Goal: Task Accomplishment & Management: Use online tool/utility

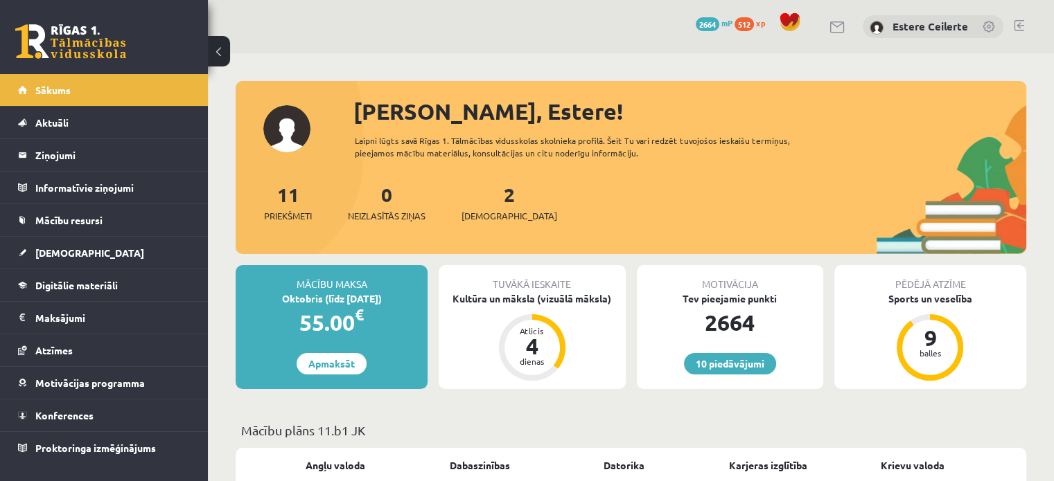
scroll to position [139, 0]
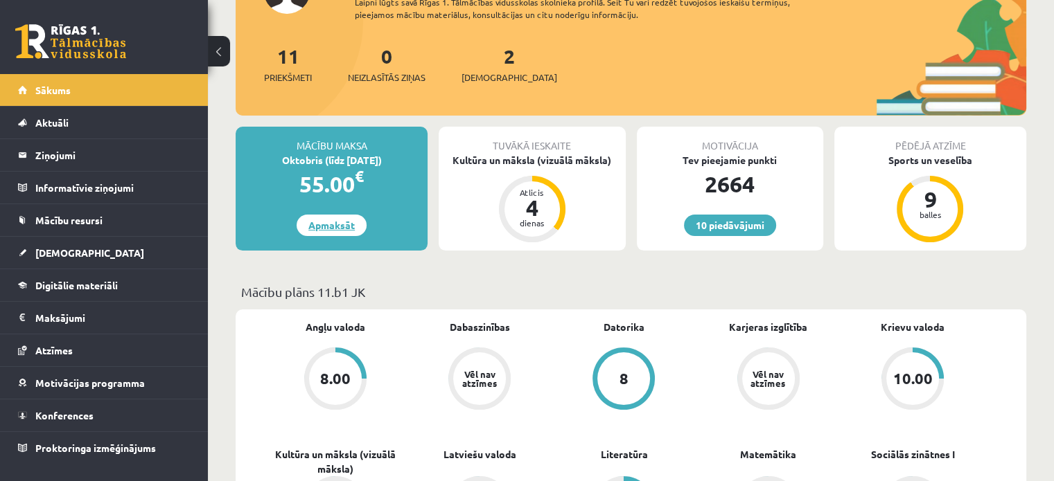
click at [328, 229] on link "Apmaksāt" at bounding box center [331, 225] width 70 height 21
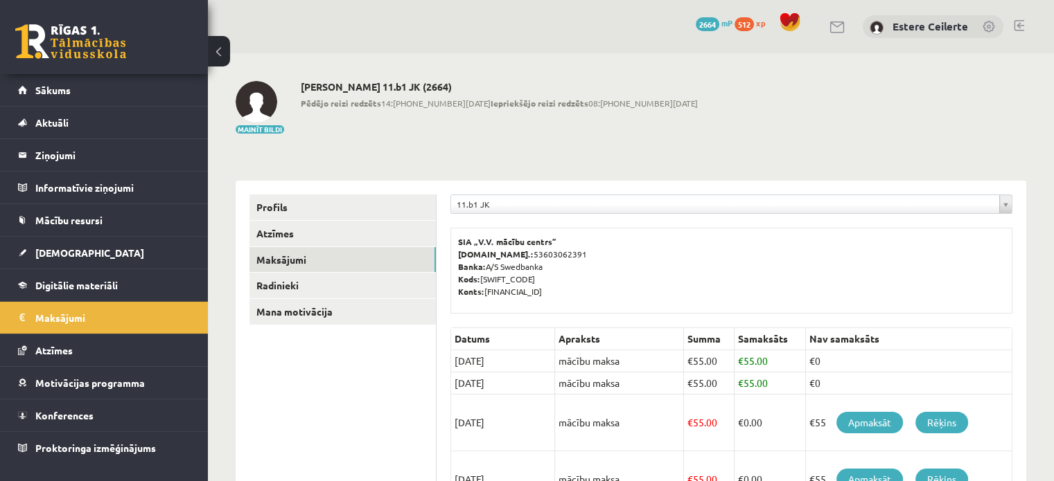
scroll to position [139, 0]
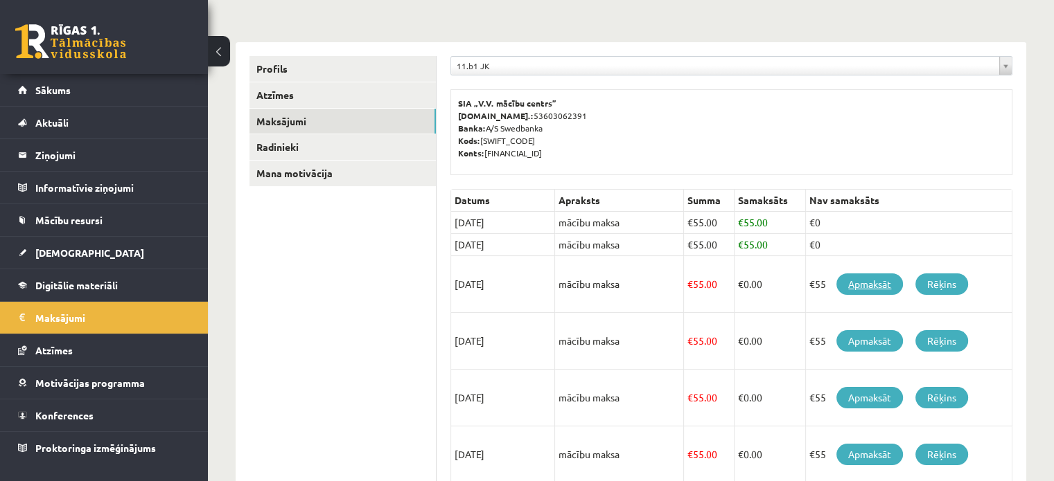
click at [876, 285] on link "Apmaksāt" at bounding box center [869, 284] width 66 height 21
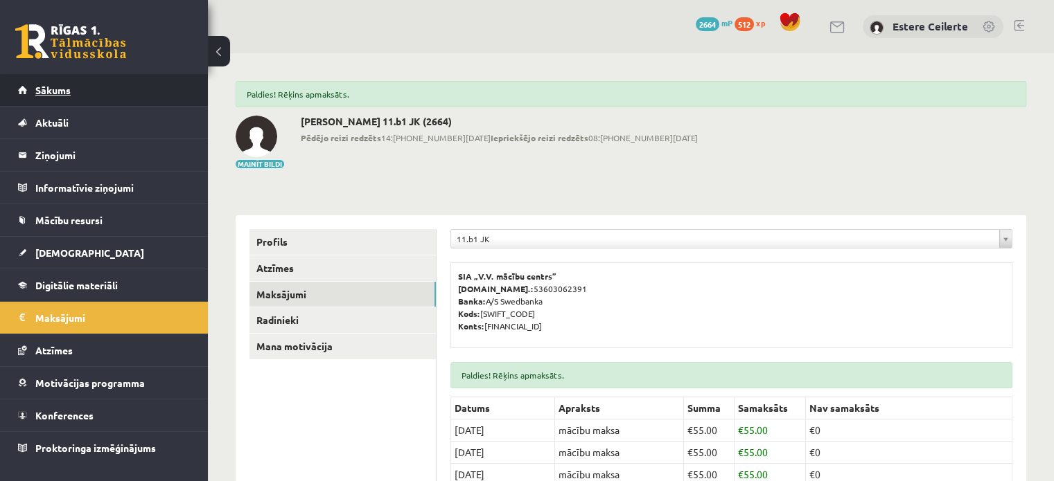
click at [60, 90] on span "Sākums" at bounding box center [52, 90] width 35 height 12
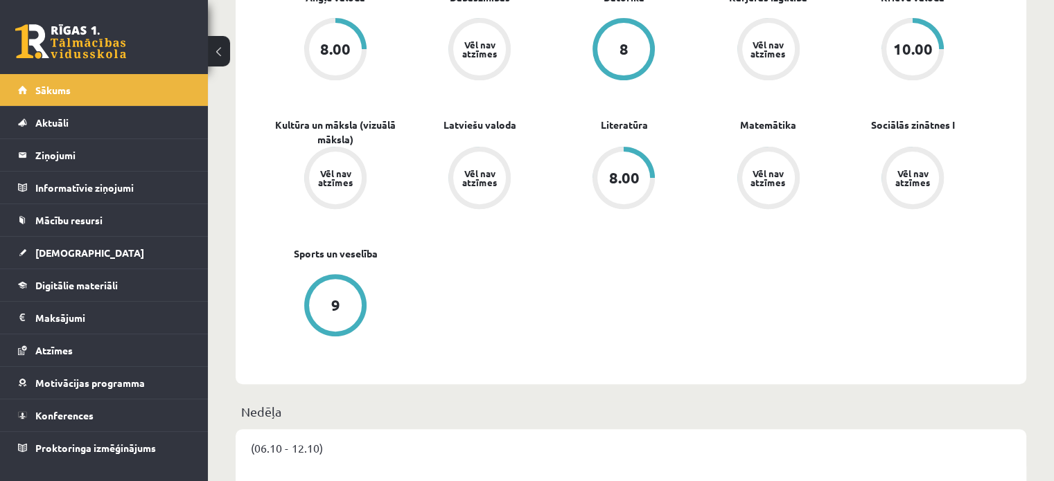
scroll to position [346, 0]
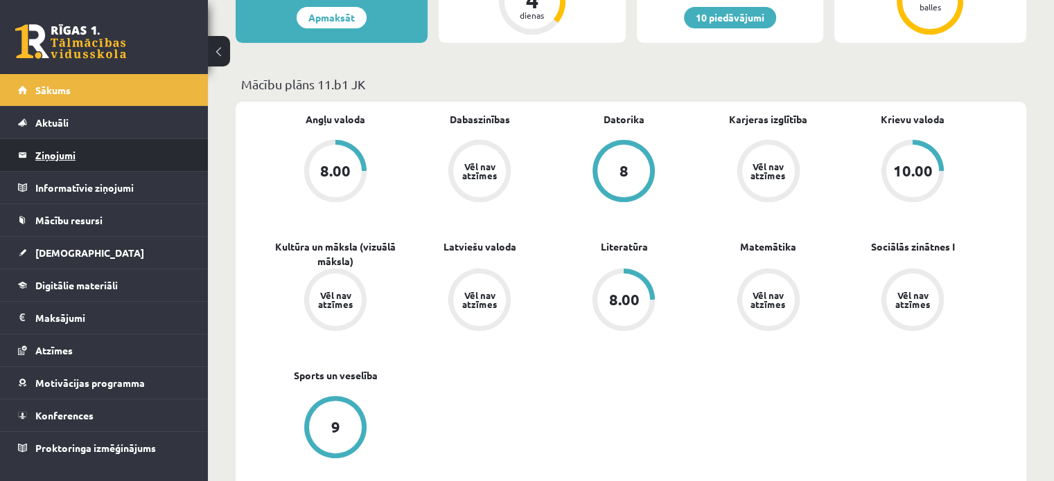
click at [42, 157] on legend "Ziņojumi 0" at bounding box center [112, 155] width 155 height 32
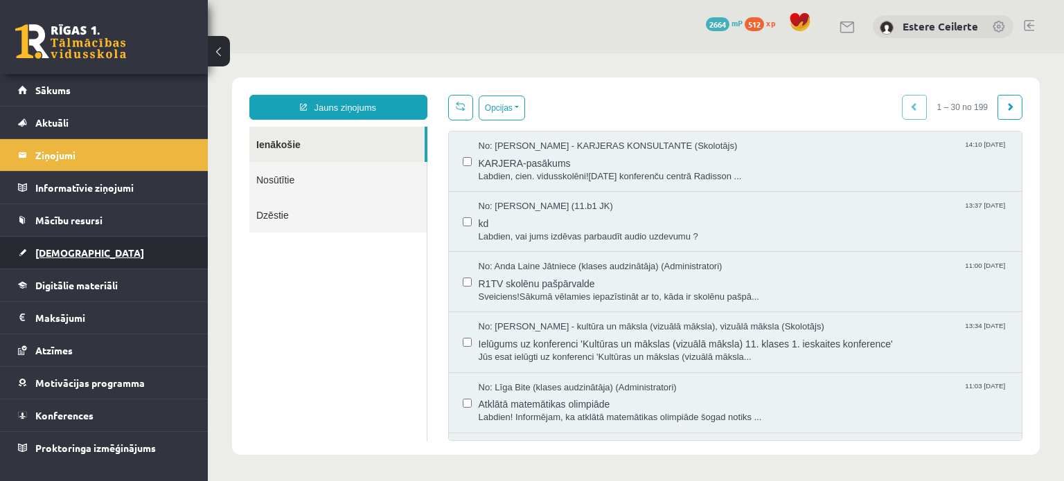
click at [56, 250] on span "[DEMOGRAPHIC_DATA]" at bounding box center [89, 253] width 109 height 12
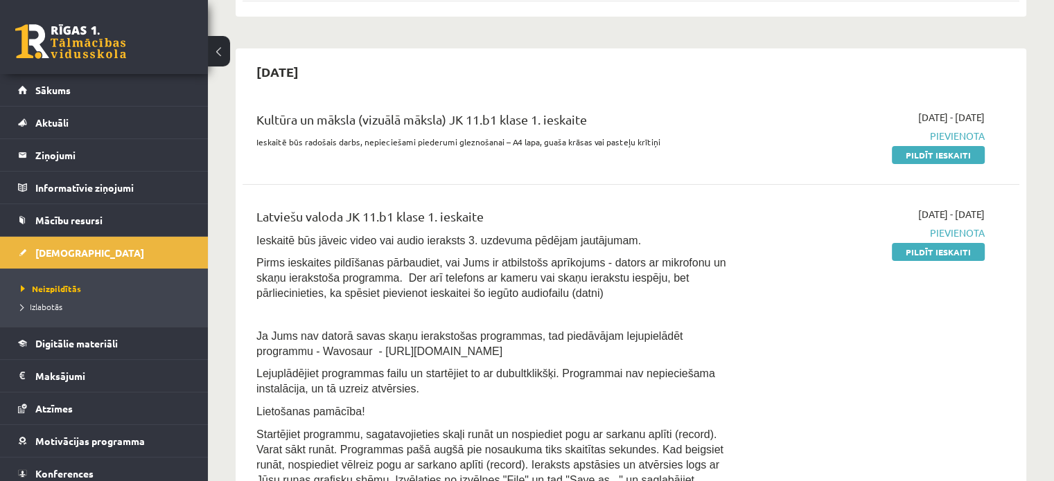
scroll to position [208, 0]
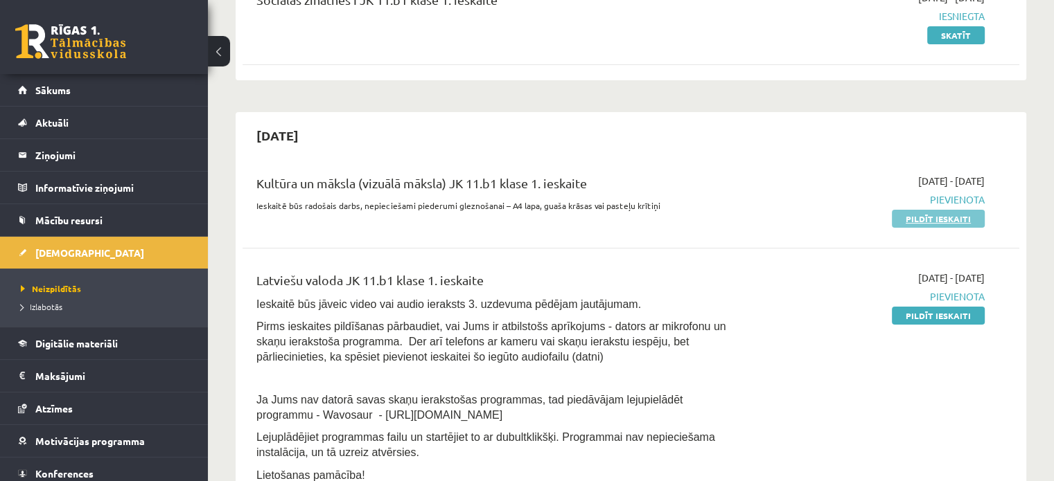
click at [968, 219] on link "Pildīt ieskaiti" at bounding box center [937, 219] width 93 height 18
click at [941, 312] on link "Pildīt ieskaiti" at bounding box center [937, 316] width 93 height 18
